Goal: Task Accomplishment & Management: Use online tool/utility

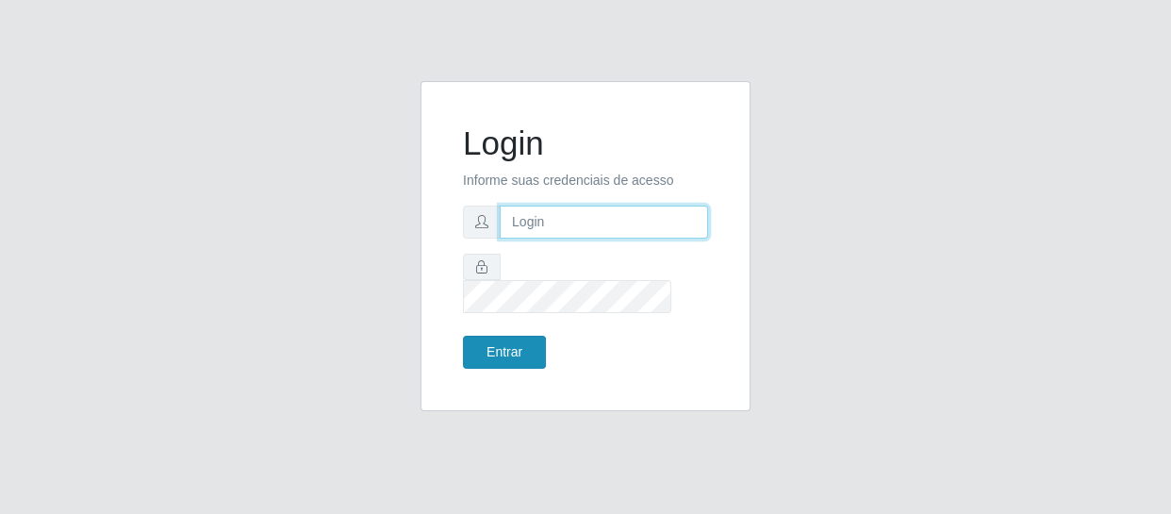
type input "[EMAIL_ADDRESS][DOMAIN_NAME]"
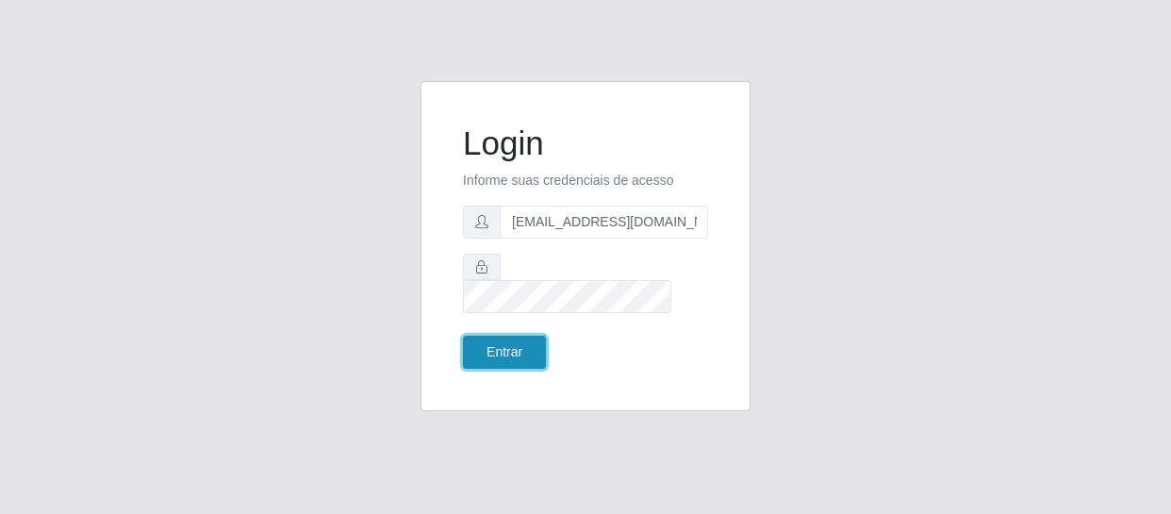
click at [528, 336] on button "Entrar" at bounding box center [504, 352] width 83 height 33
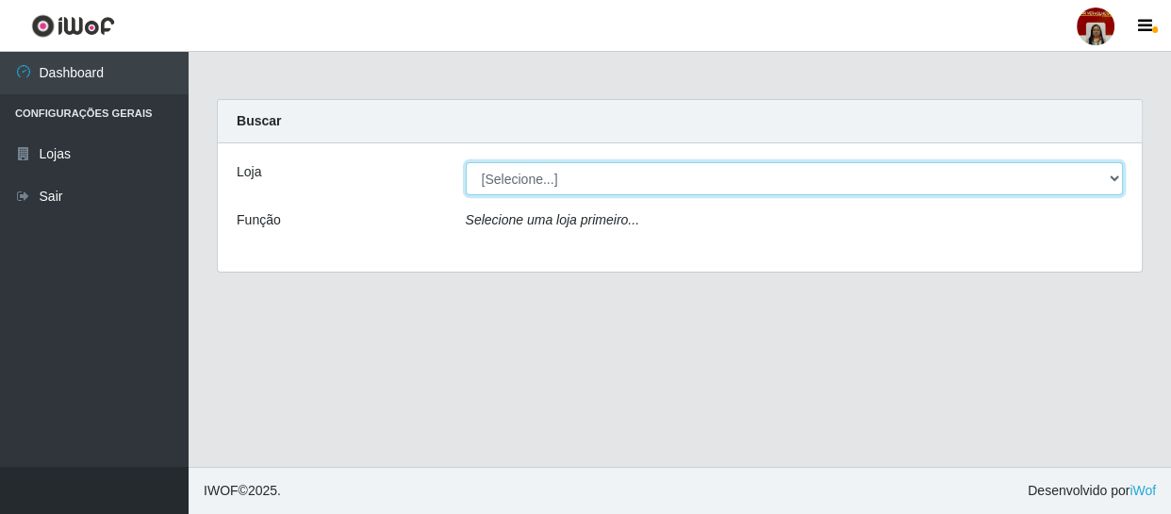
click at [1115, 172] on select "[Selecione...] Mar Vermelho - Loja 04" at bounding box center [795, 178] width 658 height 33
select select "251"
click at [466, 162] on select "[Selecione...] Mar Vermelho - Loja 04" at bounding box center [795, 178] width 658 height 33
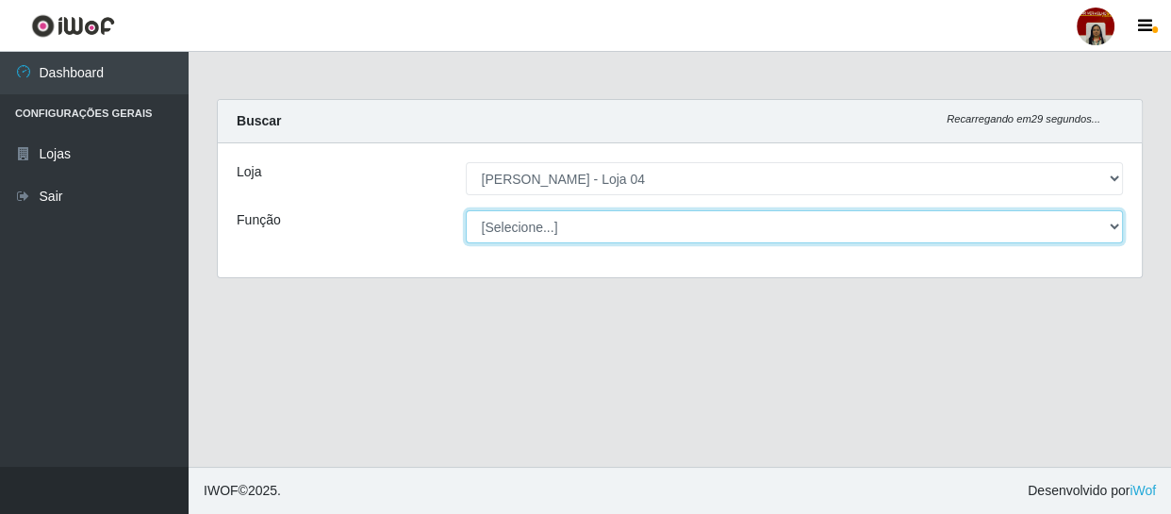
click at [1117, 225] on select "[Selecione...] ASG ASG + ASG ++ Auxiliar de Depósito Auxiliar de Depósito + Aux…" at bounding box center [795, 226] width 658 height 33
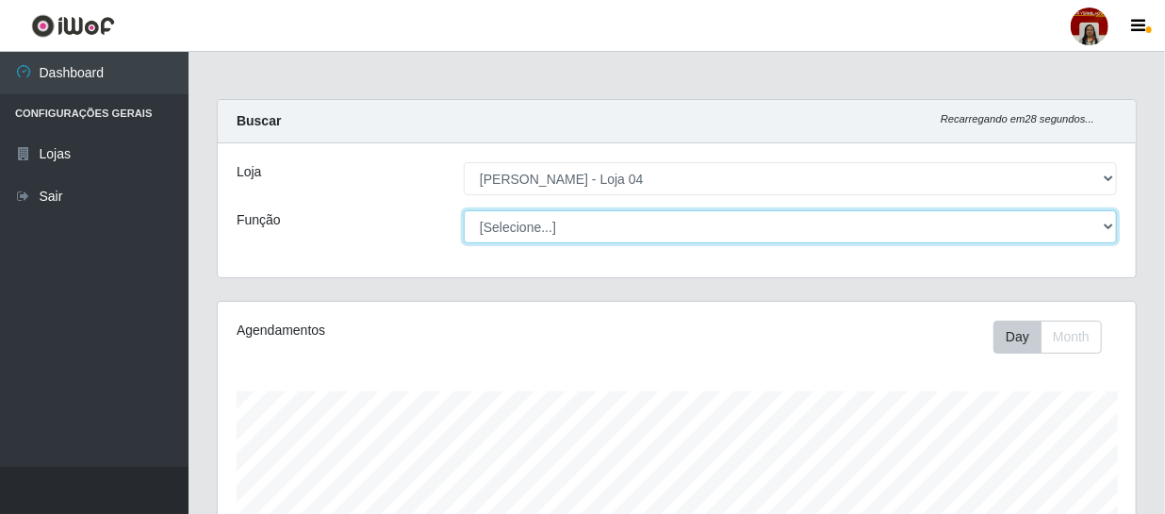
scroll to position [391, 918]
select select "22"
click at [464, 210] on select "[Selecione...] ASG ASG + ASG ++ Auxiliar de Depósito Auxiliar de Depósito + Aux…" at bounding box center [790, 226] width 653 height 33
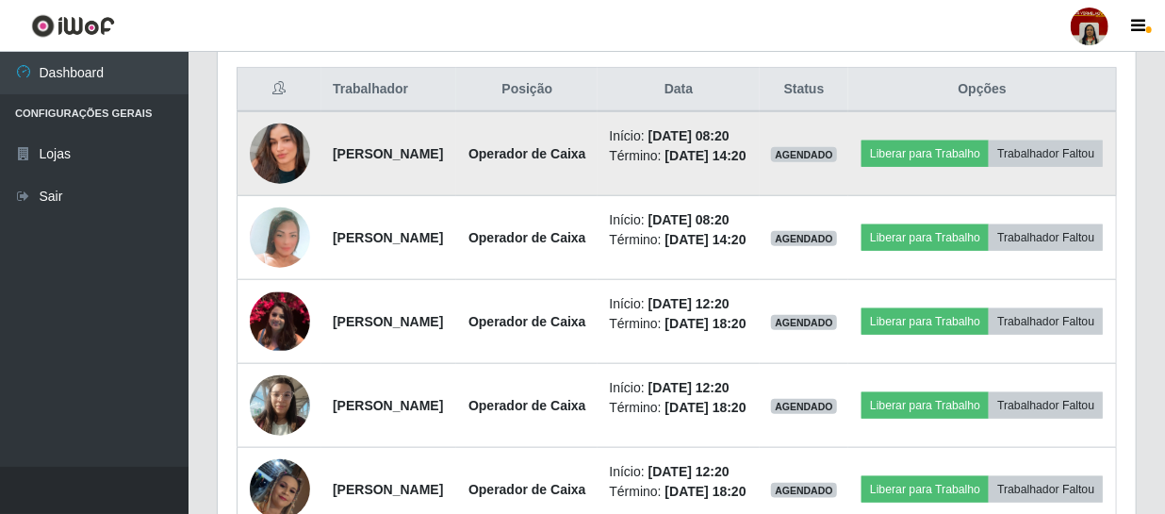
scroll to position [685, 0]
